Goal: Transaction & Acquisition: Purchase product/service

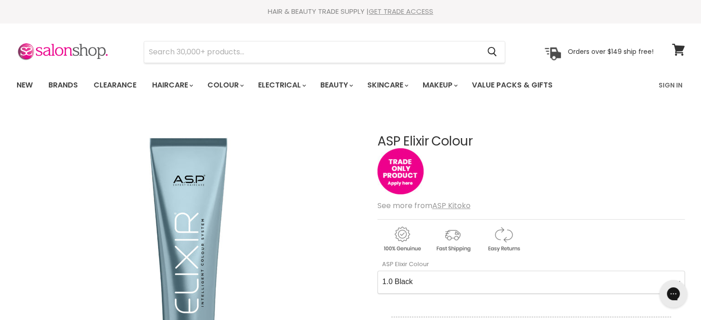
click at [398, 14] on link "GET TRADE ACCESS" at bounding box center [401, 11] width 65 height 10
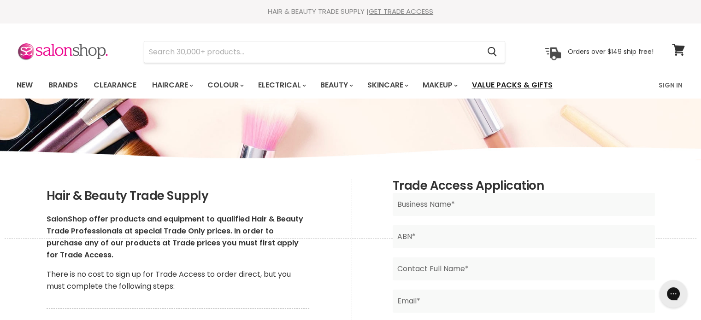
click at [530, 81] on link "Value Packs & Gifts" at bounding box center [512, 85] width 94 height 19
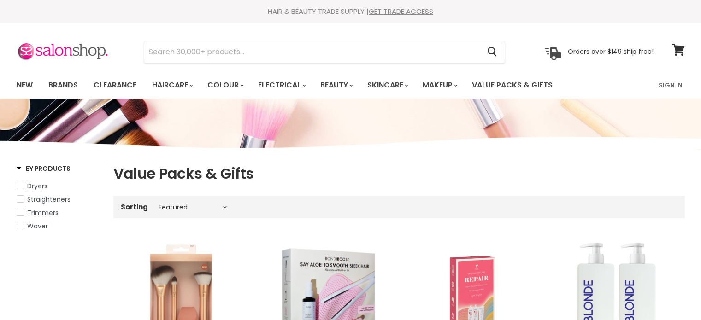
select select "manual"
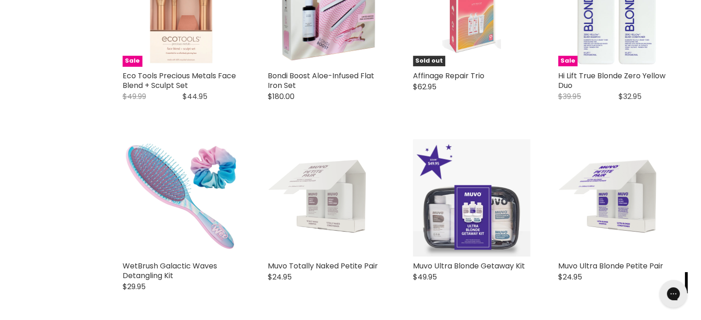
scroll to position [299, 0]
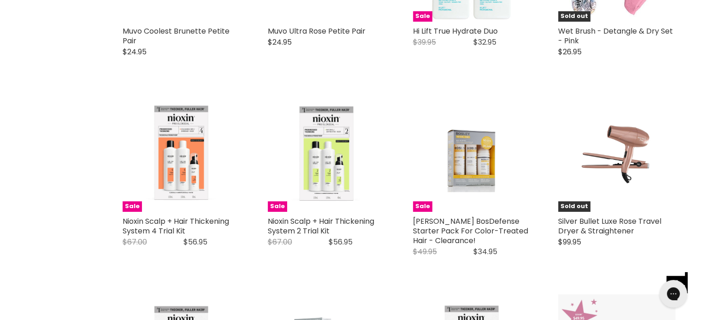
scroll to position [721, 0]
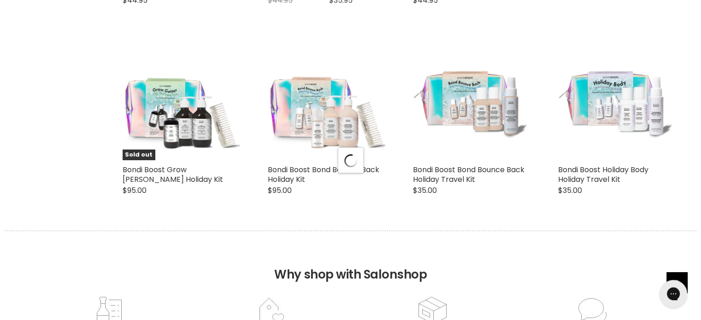
scroll to position [2327, 0]
select select "manual"
